Goal: Information Seeking & Learning: Find specific page/section

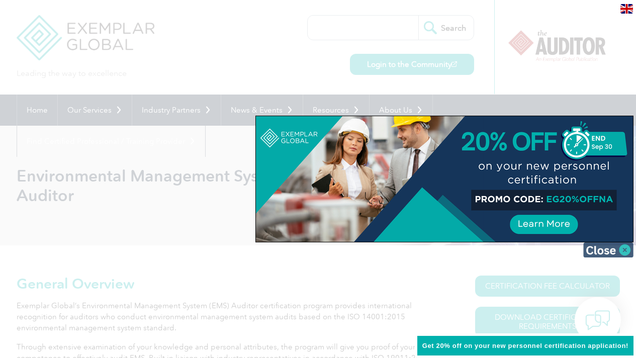
click at [622, 250] on img at bounding box center [608, 249] width 50 height 15
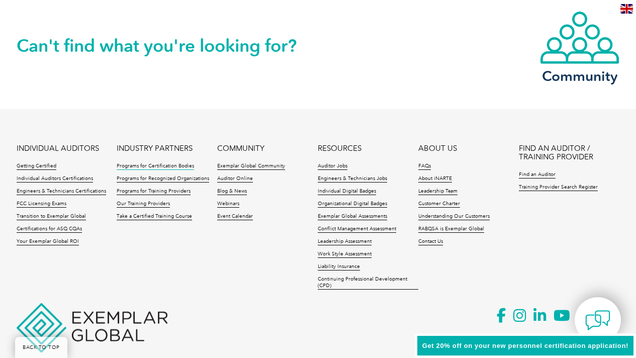
scroll to position [1469, 0]
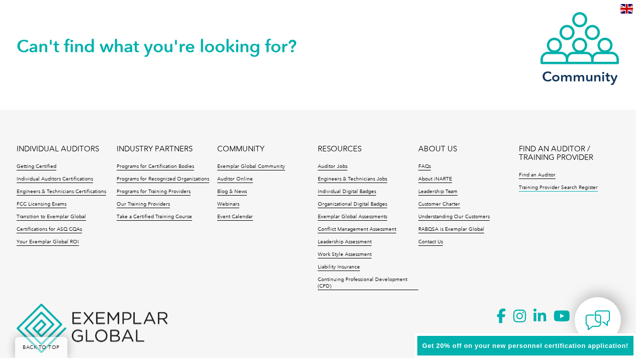
click at [559, 187] on link "Training Provider Search Register" at bounding box center [558, 188] width 79 height 7
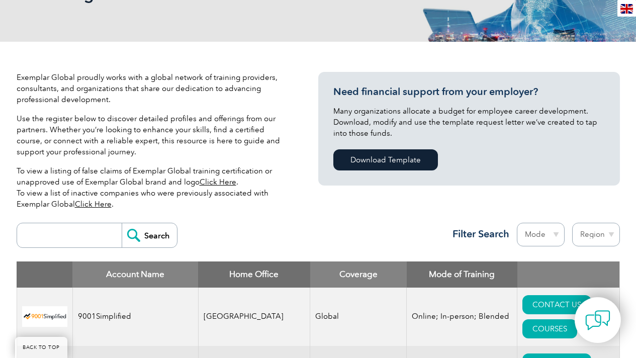
scroll to position [319, 0]
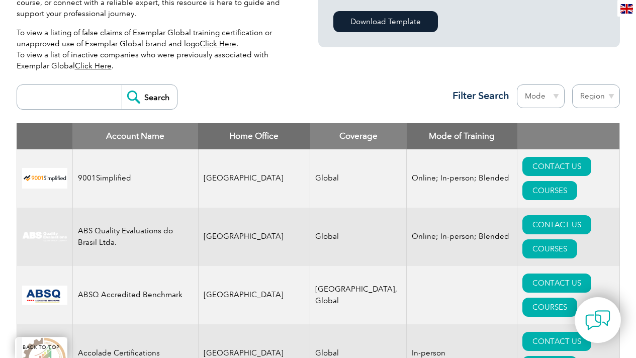
click at [68, 101] on input "search" at bounding box center [72, 97] width 100 height 24
type input "S"
type input "Dubai"
click at [122, 85] on input "Search" at bounding box center [149, 97] width 55 height 24
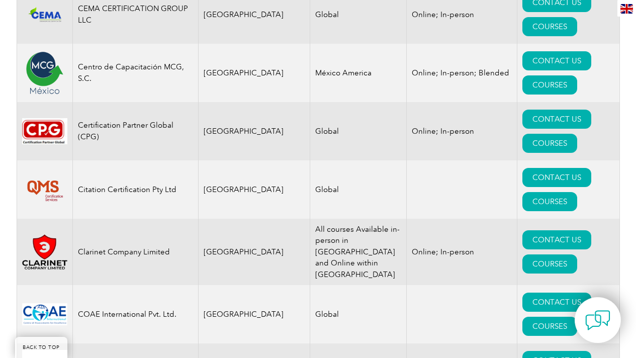
scroll to position [3200, 0]
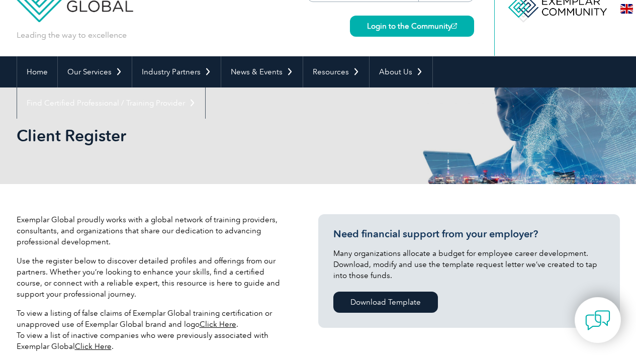
scroll to position [159, 0]
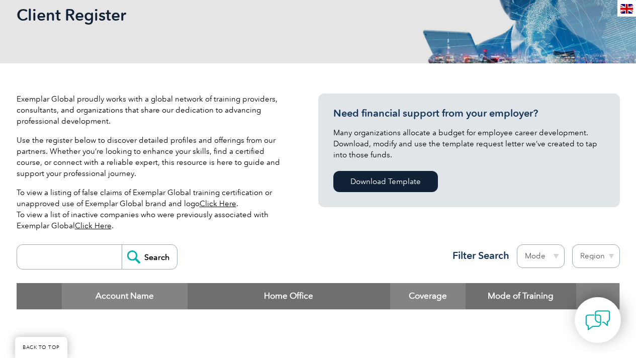
click at [101, 261] on input "search" at bounding box center [72, 257] width 100 height 24
type input "[GEOGRAPHIC_DATA]"
click at [122, 245] on input "Search" at bounding box center [149, 257] width 55 height 24
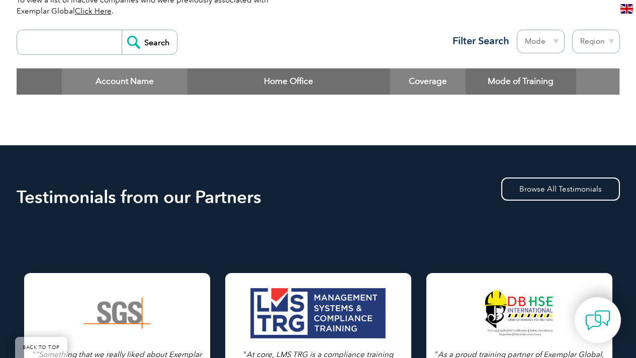
scroll to position [374, 0]
